Goal: Use online tool/utility: Utilize a website feature to perform a specific function

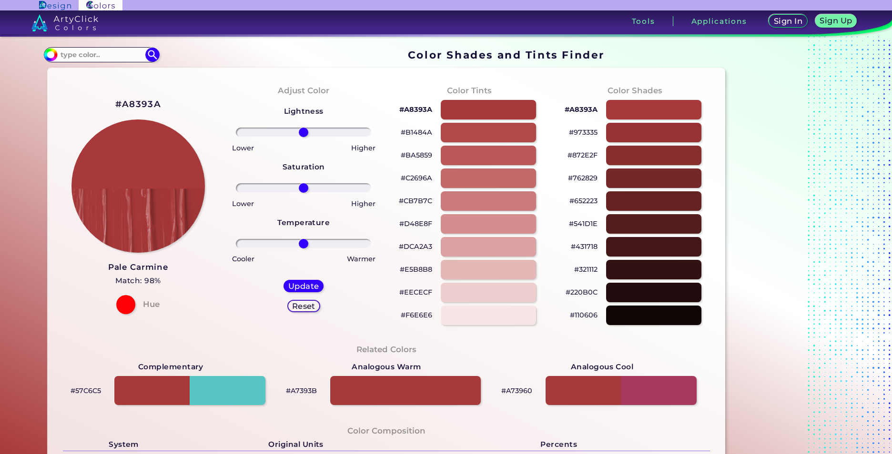
scroll to position [333, 0]
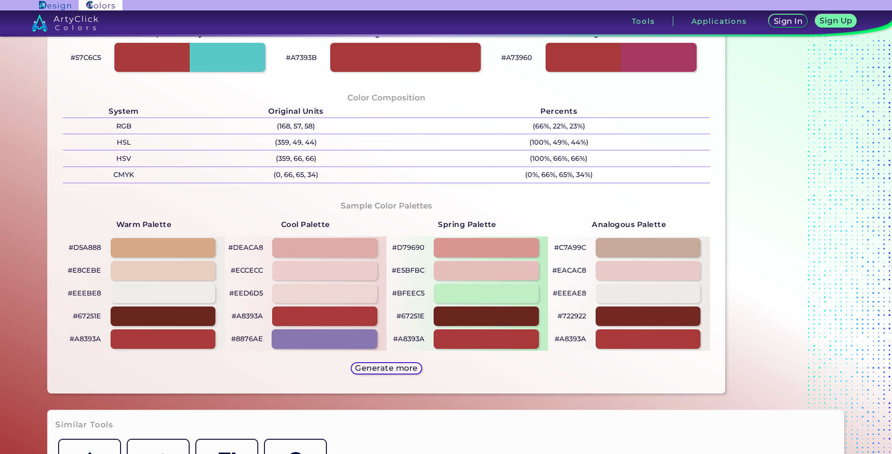
click at [365, 341] on div at bounding box center [324, 340] width 106 height 20
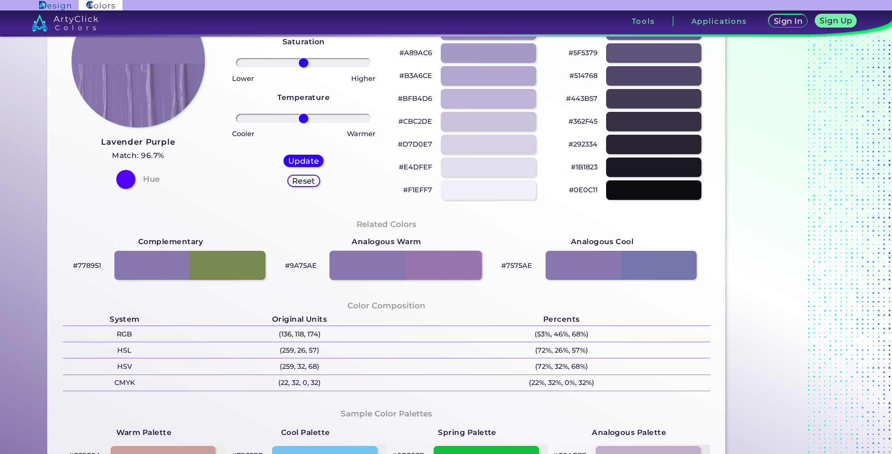
scroll to position [48, 0]
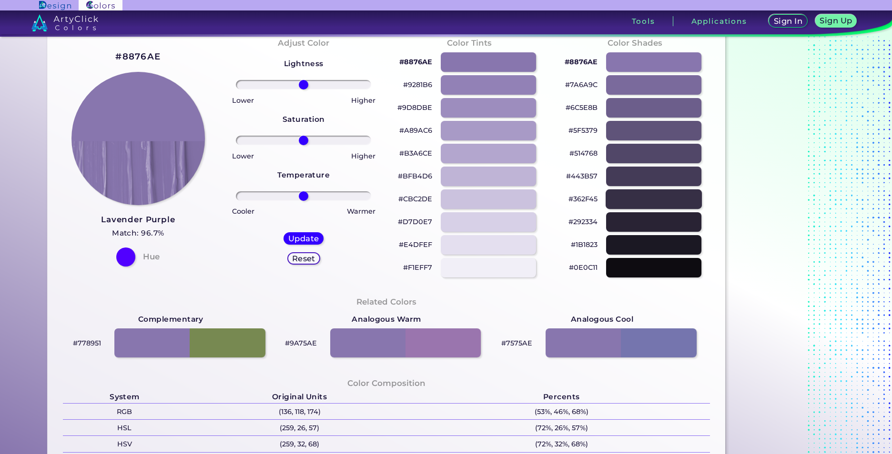
click at [648, 201] on div at bounding box center [653, 200] width 96 height 20
type input "#362f45"
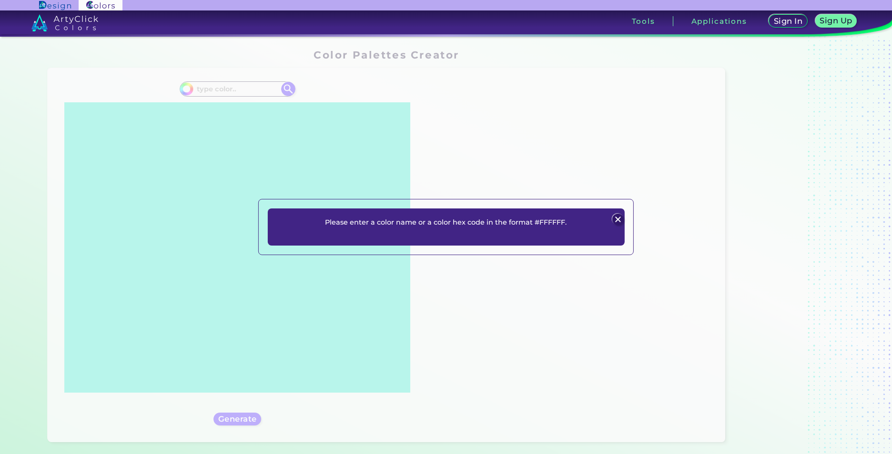
click at [616, 205] on div "Please enter a color name or a color hex code in the format #FFFFFF. Plans Sign…" at bounding box center [445, 227] width 375 height 56
click at [623, 218] on img at bounding box center [617, 219] width 11 height 11
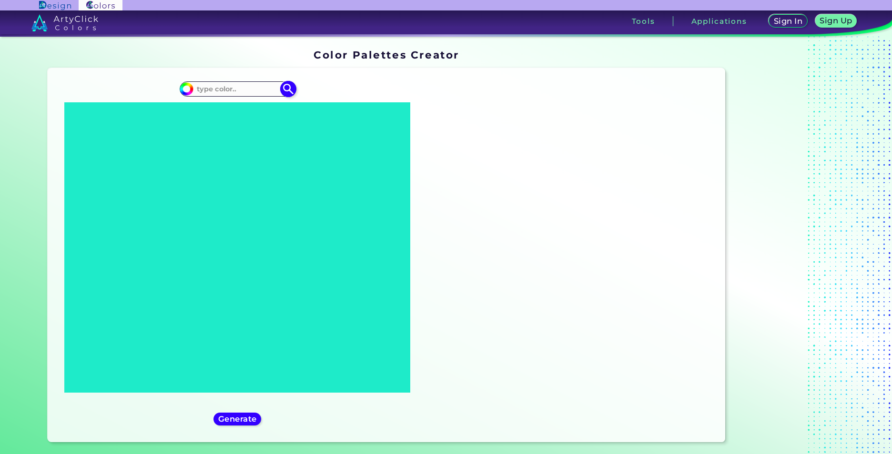
click at [188, 90] on input "#000000" at bounding box center [185, 88] width 12 height 12
type input "#a8393a"
type input "#A8393A"
click at [487, 177] on div "Oops - something went wrong. Please try again. #E8EEEE #e8eeee #1EEBC9 #1eebc9 …" at bounding box center [568, 255] width 298 height 359
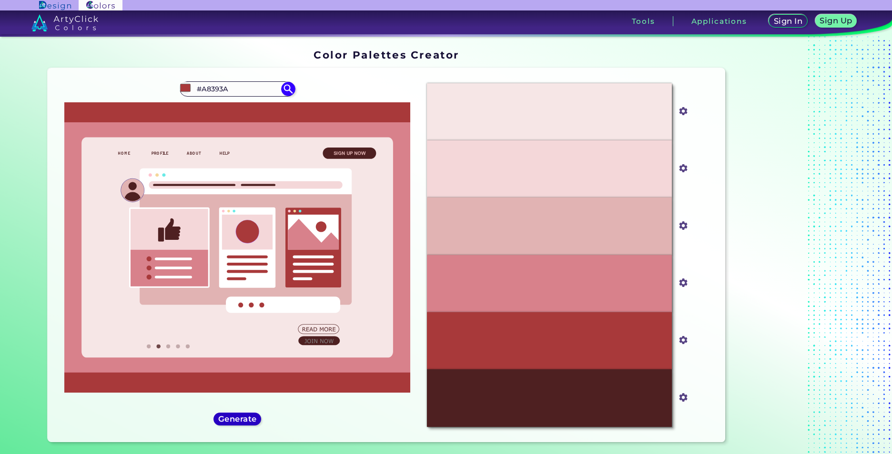
click at [235, 416] on h5 "Generate" at bounding box center [237, 419] width 35 height 7
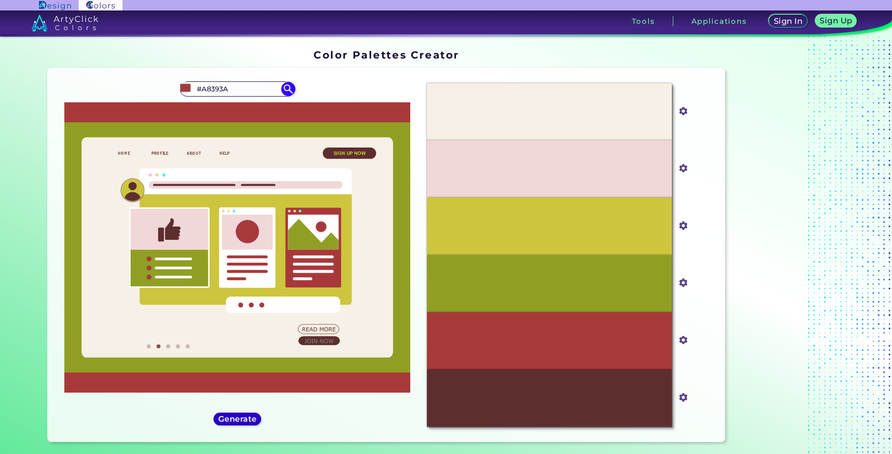
click at [252, 421] on h5 "Generate" at bounding box center [237, 419] width 35 height 7
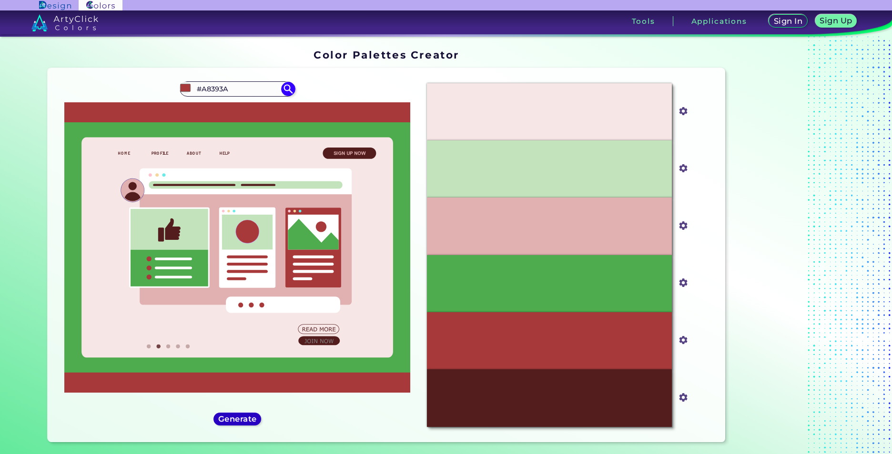
click at [252, 421] on h5 "Generate" at bounding box center [237, 419] width 35 height 7
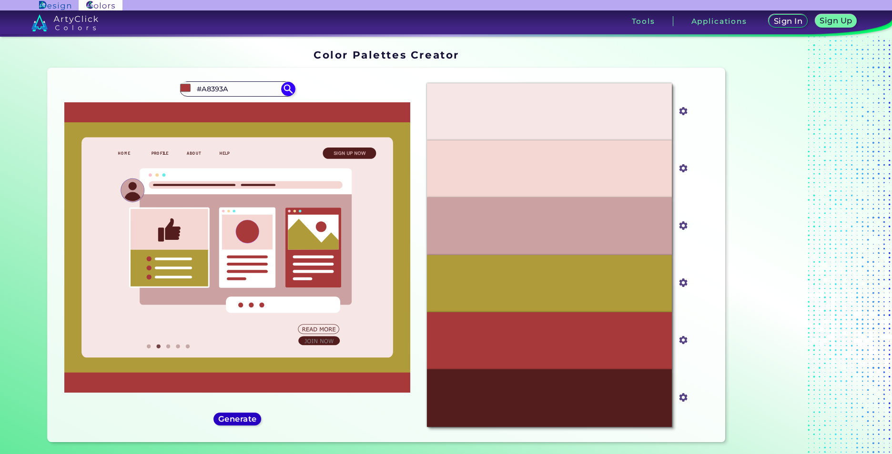
click at [252, 421] on h5 "Generate" at bounding box center [237, 419] width 35 height 7
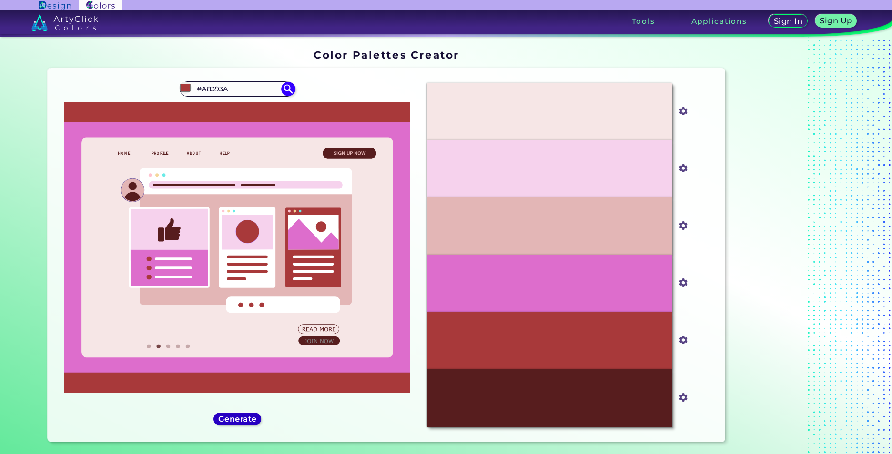
click at [252, 421] on h5 "Generate" at bounding box center [237, 419] width 35 height 7
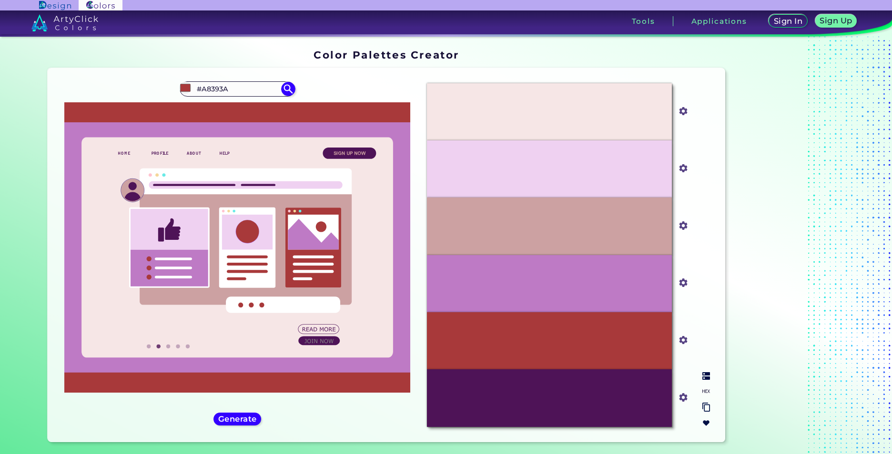
click at [504, 420] on div "#4E1357" at bounding box center [549, 398] width 244 height 57
click at [702, 385] on div at bounding box center [705, 400] width 15 height 62
click at [703, 407] on img at bounding box center [706, 407] width 8 height 9
click at [681, 399] on input "#4e1357" at bounding box center [681, 397] width 12 height 12
click at [706, 400] on div at bounding box center [705, 400] width 15 height 62
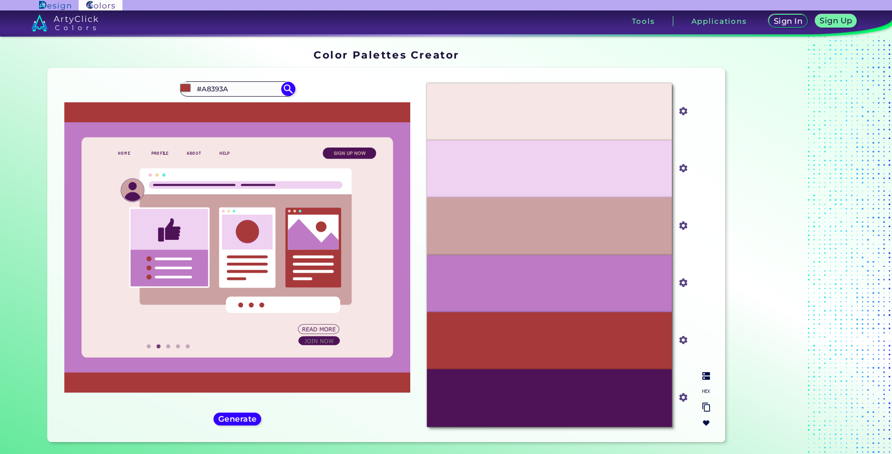
click at [704, 384] on div at bounding box center [705, 400] width 15 height 62
click at [703, 378] on img at bounding box center [706, 376] width 8 height 8
click at [703, 377] on img at bounding box center [706, 376] width 8 height 8
click at [682, 398] on input "#4e1357" at bounding box center [681, 397] width 12 height 12
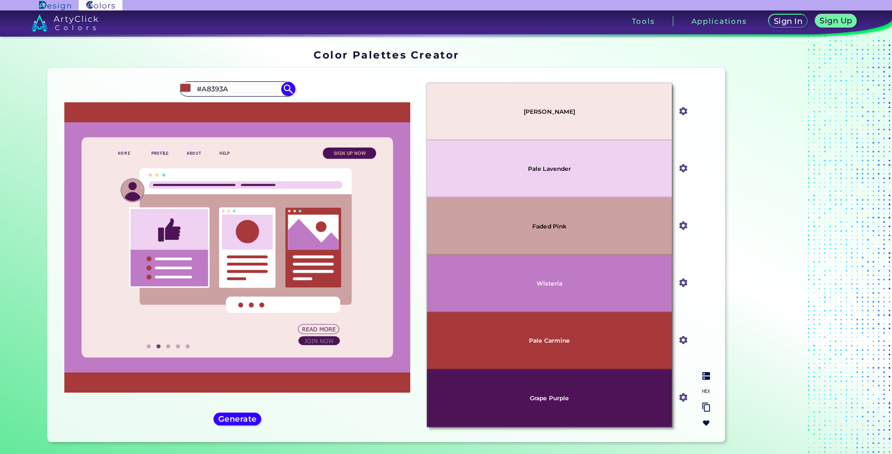
click at [682, 395] on input "#4e1357" at bounding box center [681, 397] width 12 height 12
click at [682, 398] on input "#4e1357" at bounding box center [681, 397] width 12 height 12
click at [680, 398] on input "#4e1357" at bounding box center [681, 397] width 12 height 12
